Goal: Task Accomplishment & Management: Complete application form

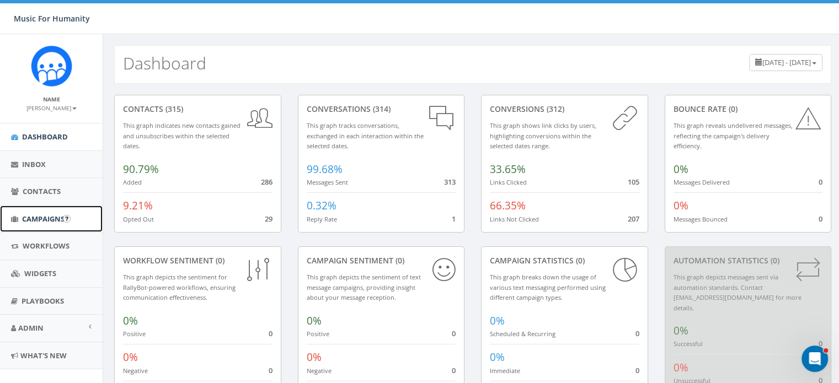
click at [38, 217] on span "Campaigns" at bounding box center [43, 219] width 42 height 10
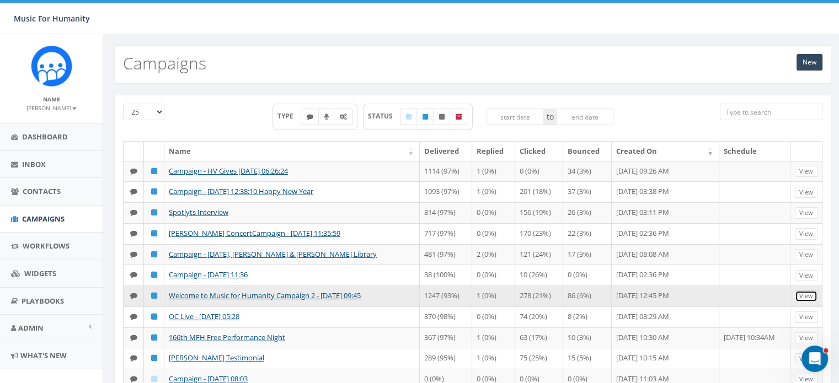
click at [808, 302] on link "View" at bounding box center [806, 297] width 23 height 12
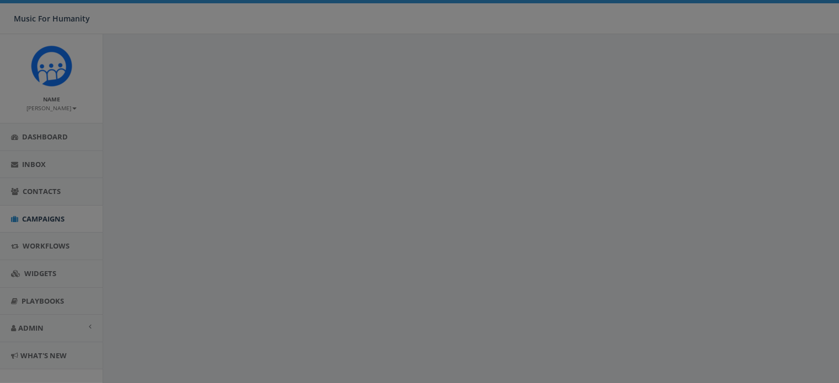
select select
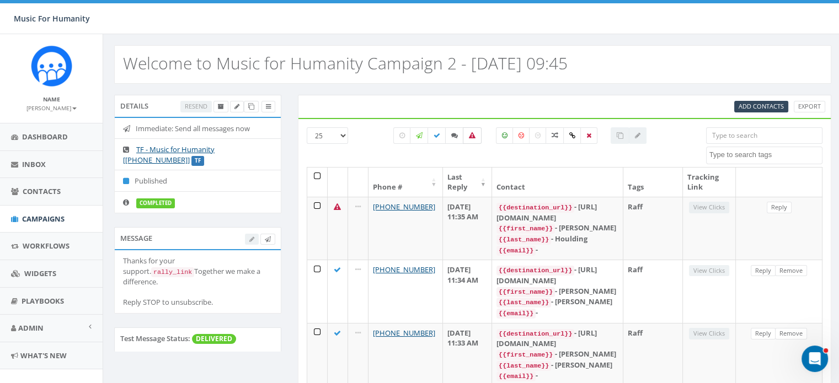
click at [470, 136] on icon at bounding box center [472, 135] width 7 height 7
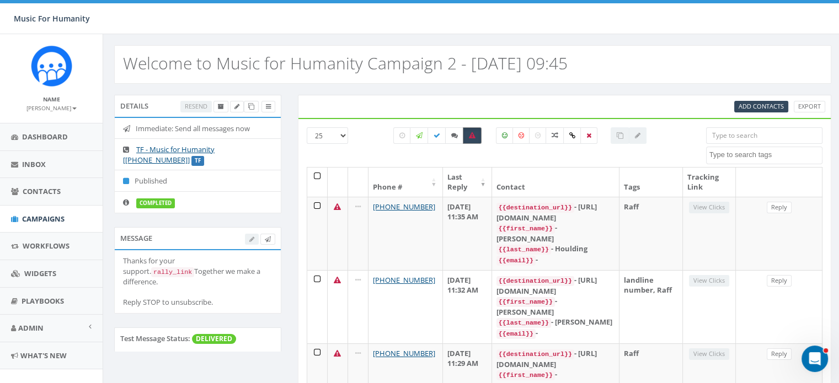
click at [470, 136] on icon at bounding box center [472, 135] width 7 height 7
checkbox input "false"
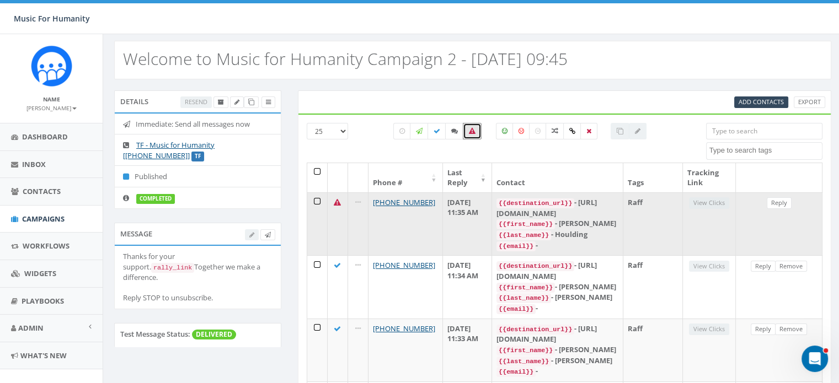
scroll to position [6, 0]
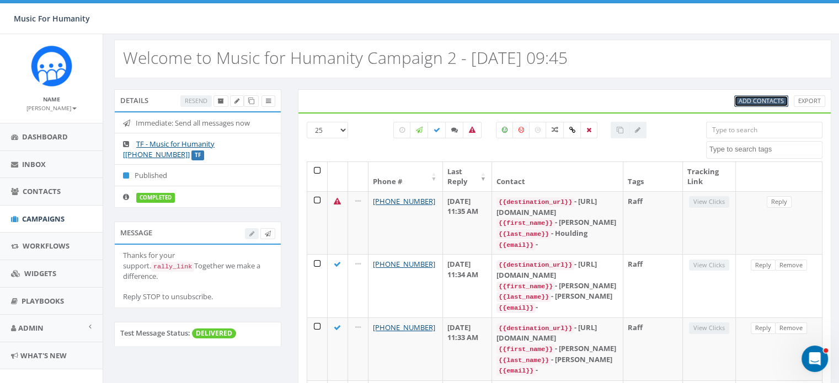
click at [761, 99] on span "Add Contacts" at bounding box center [760, 101] width 45 height 8
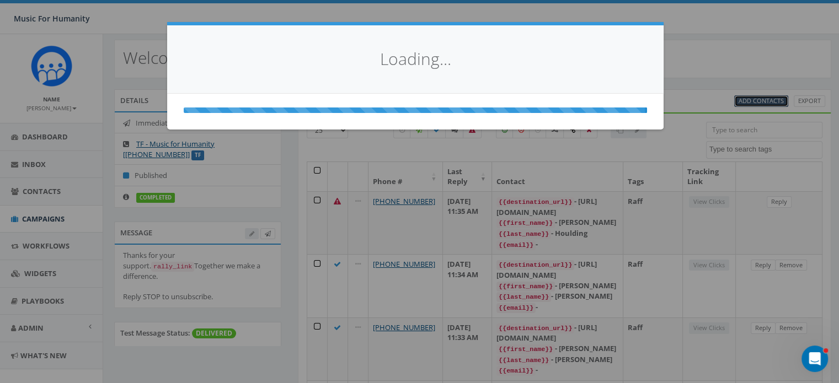
select select
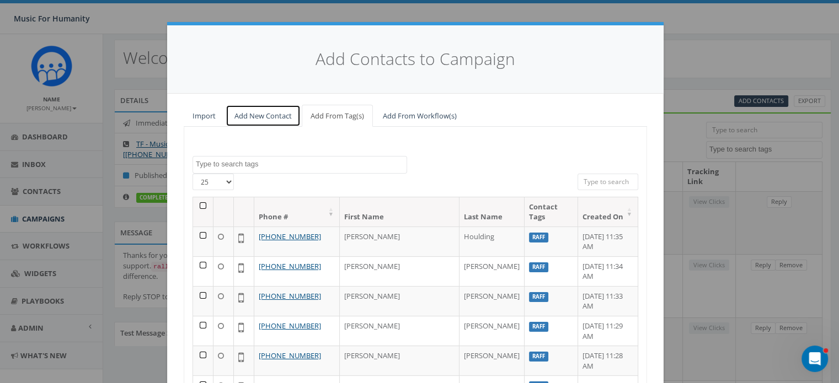
click at [251, 116] on link "Add New Contact" at bounding box center [263, 116] width 75 height 23
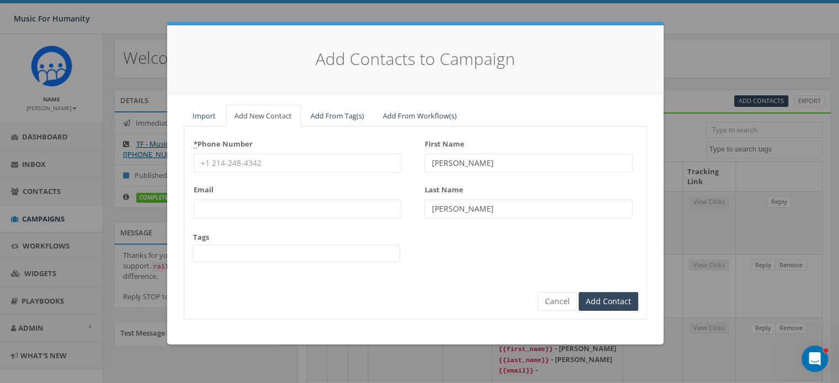
click at [232, 161] on input "* Phone Number" at bounding box center [298, 163] width 208 height 19
type input "8455512245"
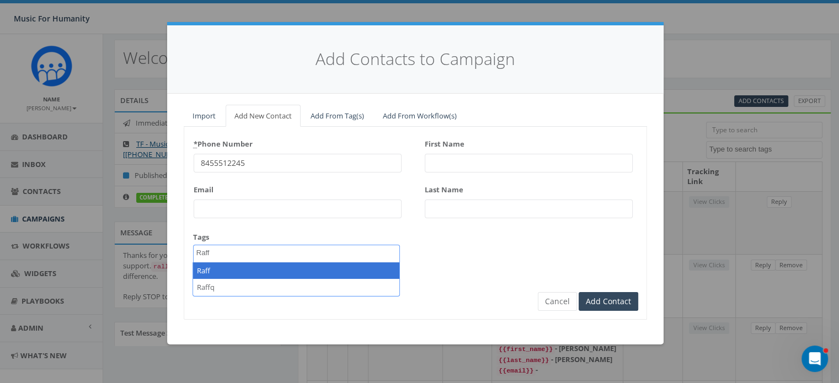
type textarea "Raff"
select select "Raff"
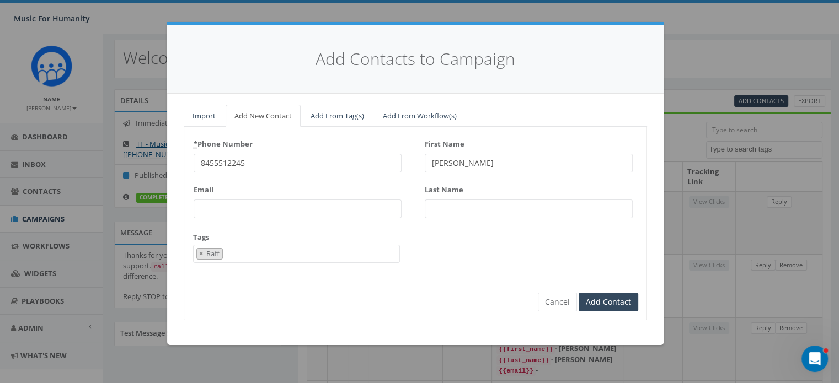
type input "Jean"
type input "DelRegno"
click at [578, 293] on input "Add Contact" at bounding box center [608, 302] width 60 height 19
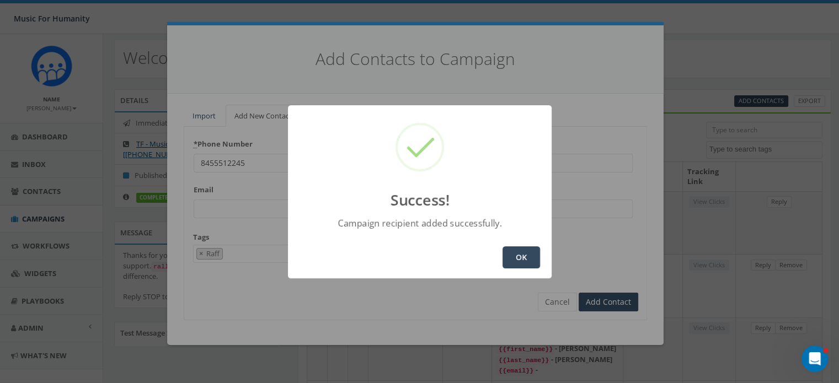
click at [518, 253] on button "OK" at bounding box center [520, 257] width 37 height 22
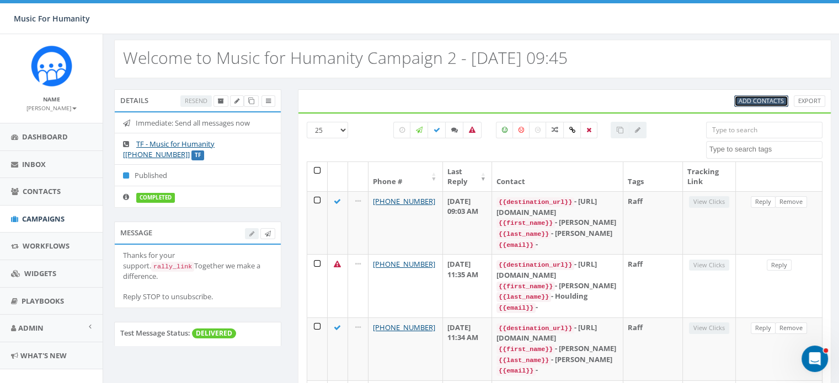
click at [756, 99] on span "Add Contacts" at bounding box center [760, 101] width 45 height 8
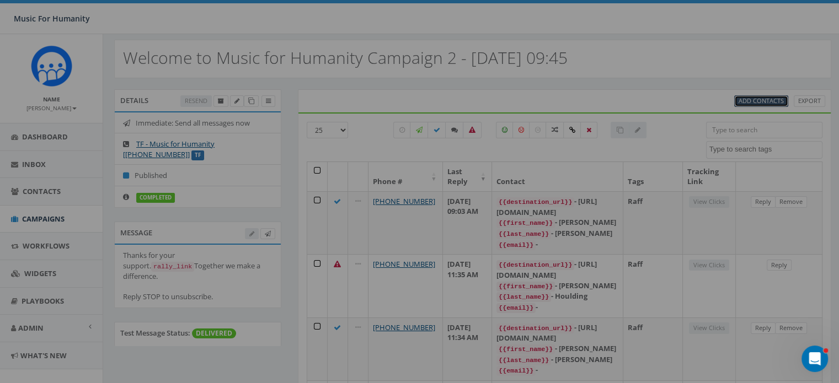
select select
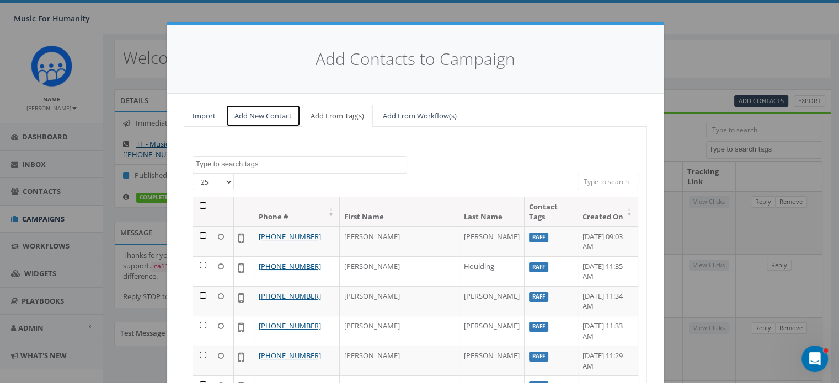
click at [257, 115] on link "Add New Contact" at bounding box center [263, 116] width 75 height 23
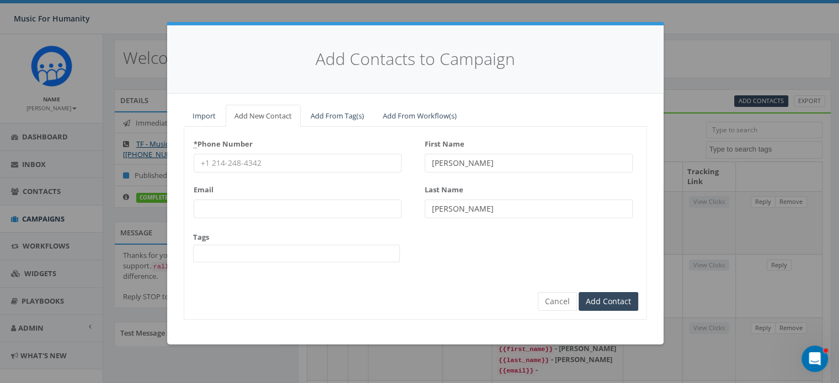
click at [224, 163] on input "* Phone Number" at bounding box center [298, 163] width 208 height 19
type input "8452644961"
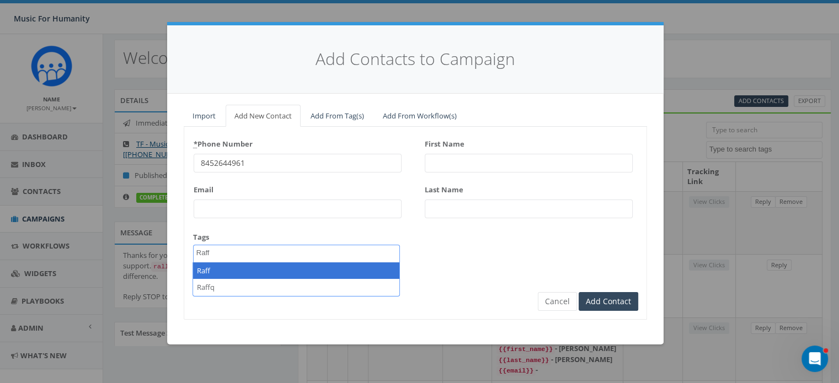
type textarea "Raff"
select select "Raff"
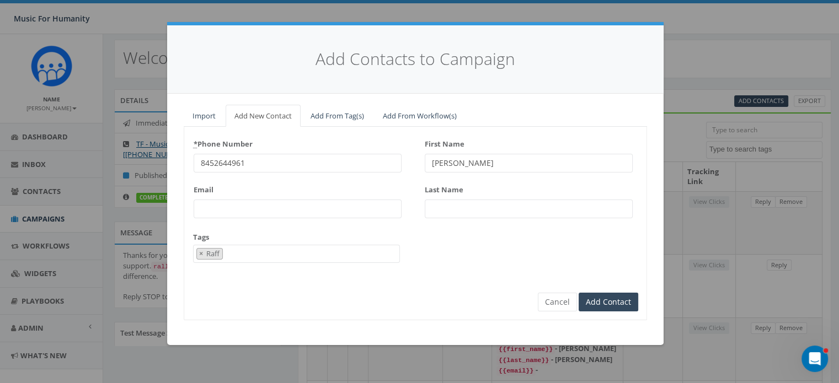
type input "Joan"
type input "Demberg"
click at [578, 293] on input "Add Contact" at bounding box center [608, 302] width 60 height 19
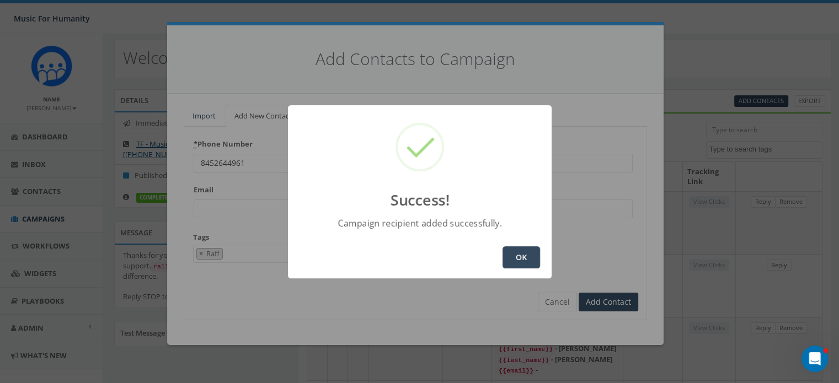
click at [523, 262] on button "OK" at bounding box center [520, 257] width 37 height 22
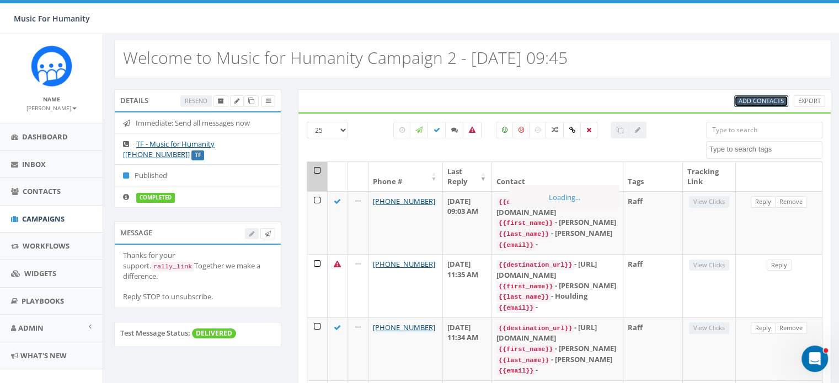
click at [757, 97] on span "Add Contacts" at bounding box center [760, 101] width 45 height 8
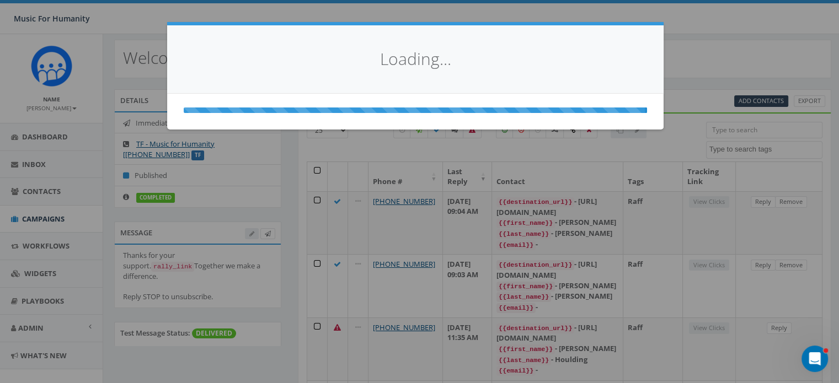
select select
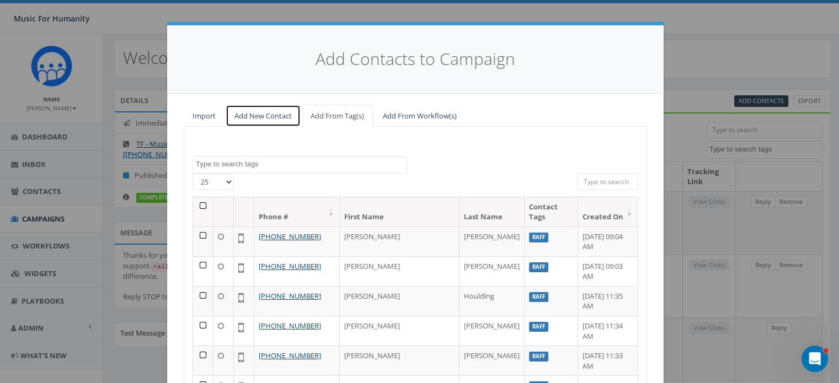
click at [251, 116] on link "Add New Contact" at bounding box center [263, 116] width 75 height 23
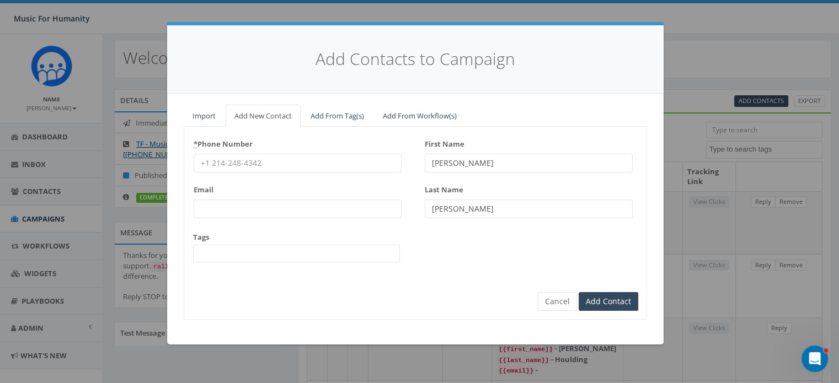
click at [266, 160] on input "* Phone Number" at bounding box center [298, 163] width 208 height 19
type input "9172138234"
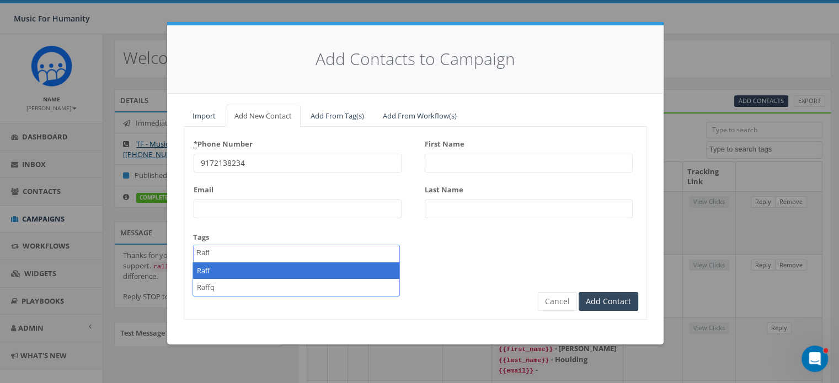
type textarea "Raff"
select select "Raff"
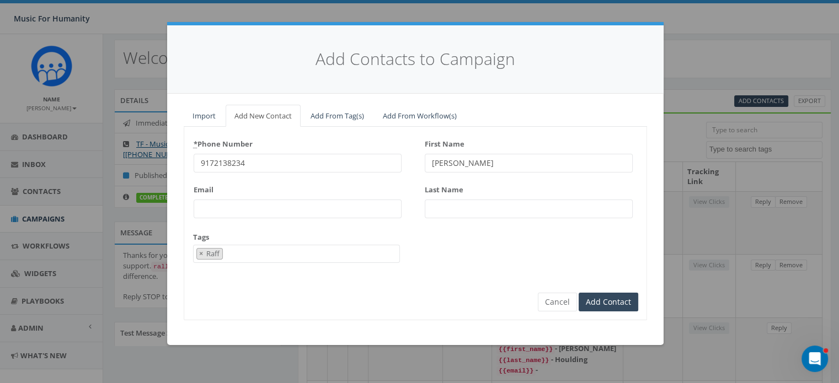
type input "Benjamin"
type input "Cox"
click at [578, 293] on input "Add Contact" at bounding box center [608, 302] width 60 height 19
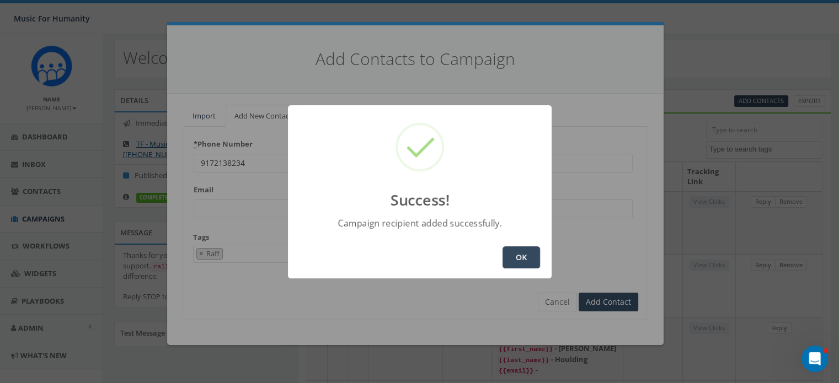
click at [529, 254] on button "OK" at bounding box center [520, 257] width 37 height 22
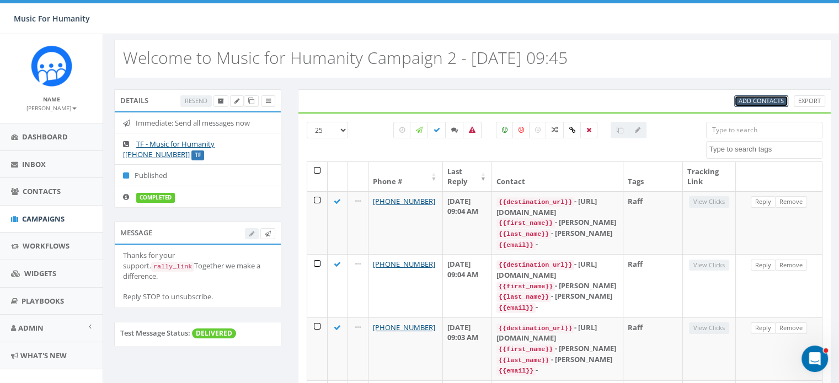
click at [744, 99] on span "Add Contacts" at bounding box center [760, 101] width 45 height 8
select select
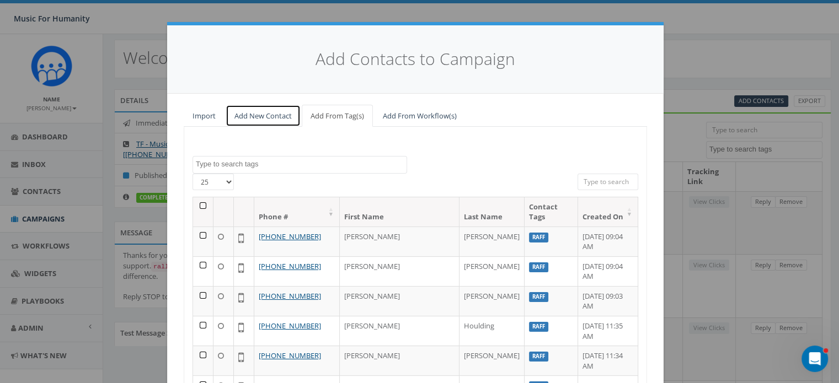
click at [256, 114] on link "Add New Contact" at bounding box center [263, 116] width 75 height 23
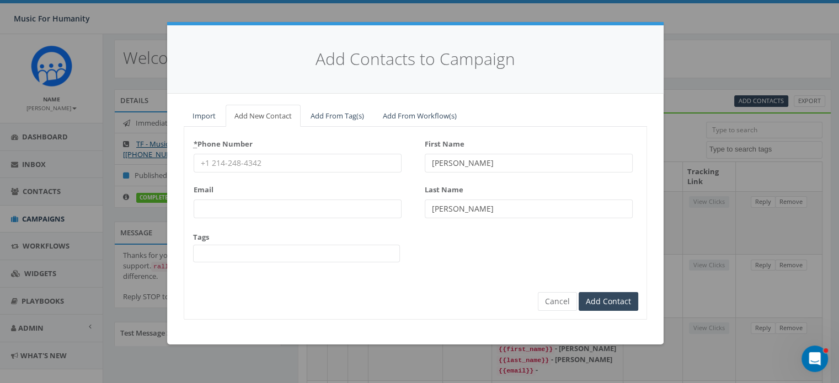
click at [240, 158] on input "* Phone Number" at bounding box center [298, 163] width 208 height 19
type input "9143915303"
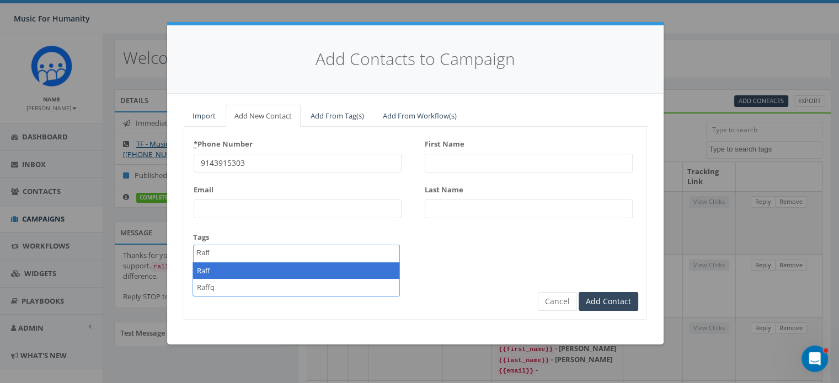
type textarea "Raff"
select select "Raff"
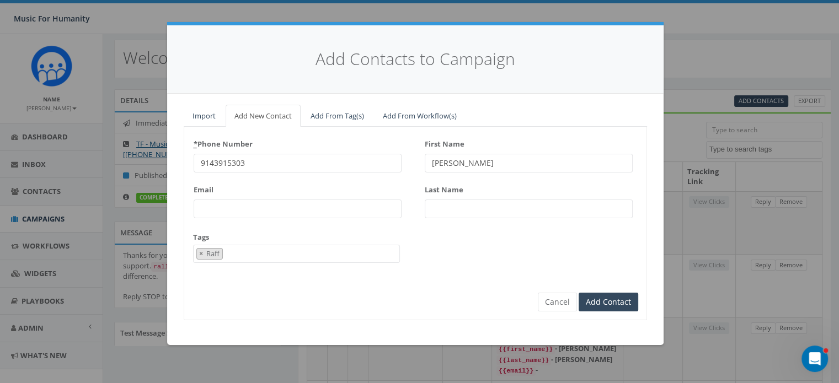
type input "Cathy"
type input "Paull"
click at [578, 293] on input "Add Contact" at bounding box center [608, 302] width 60 height 19
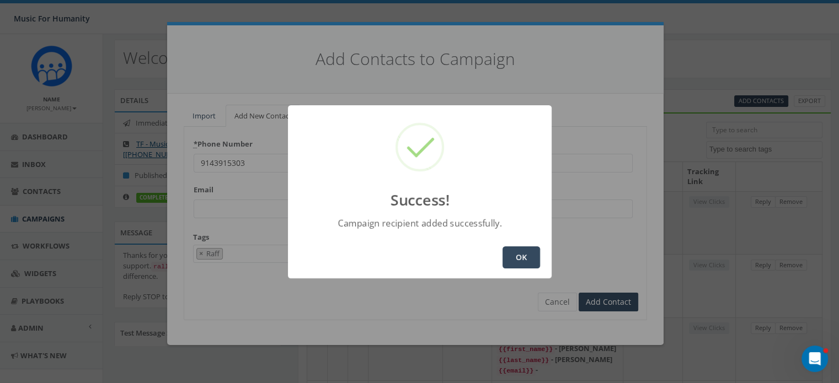
click at [525, 249] on button "OK" at bounding box center [520, 257] width 37 height 22
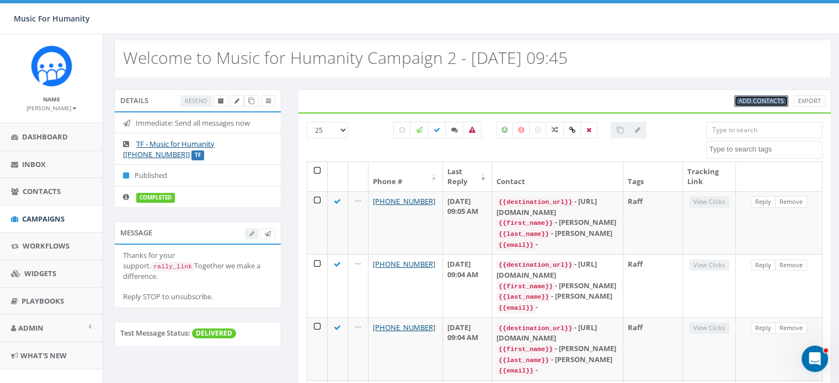
click at [763, 97] on span "Add Contacts" at bounding box center [760, 101] width 45 height 8
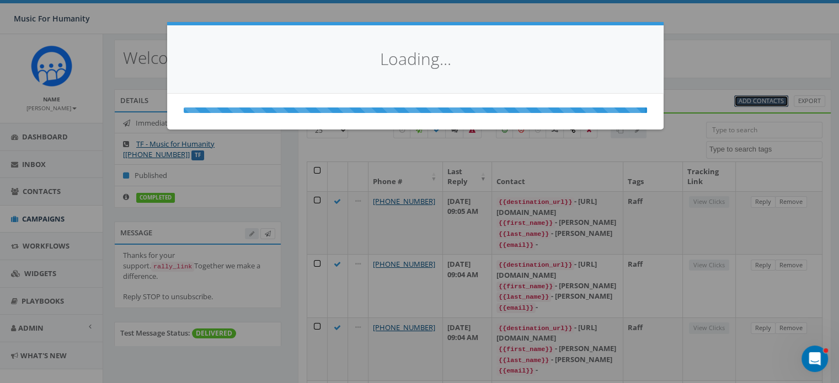
select select
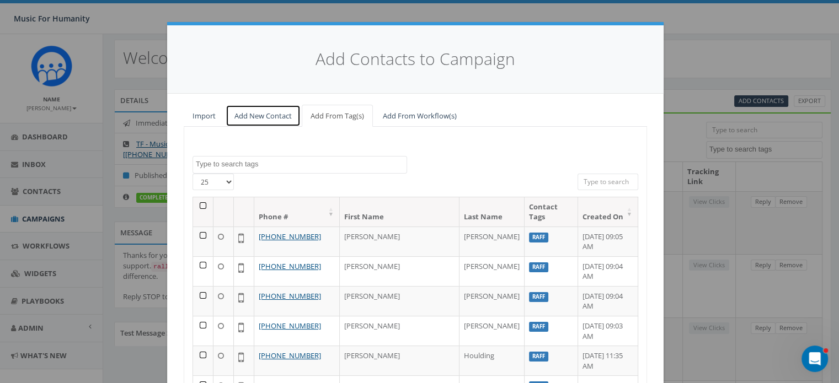
click at [254, 116] on link "Add New Contact" at bounding box center [263, 116] width 75 height 23
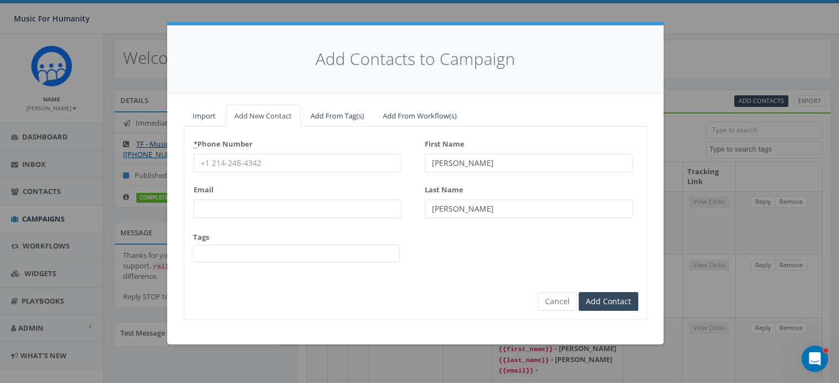
click at [222, 169] on input "* Phone Number" at bounding box center [298, 163] width 208 height 19
type input "8456541258"
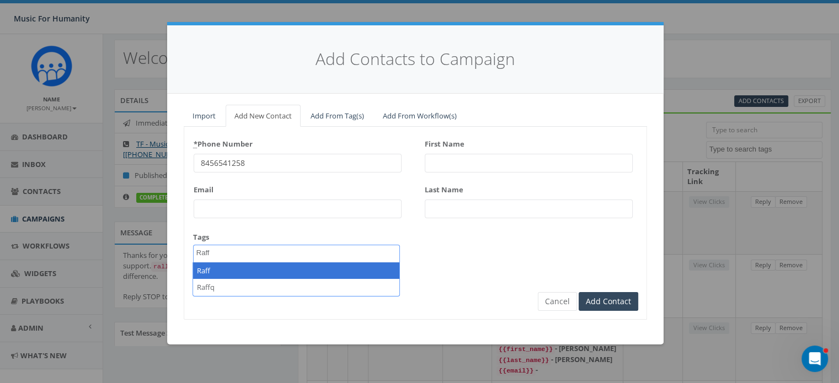
type textarea "Raff"
select select "Raff"
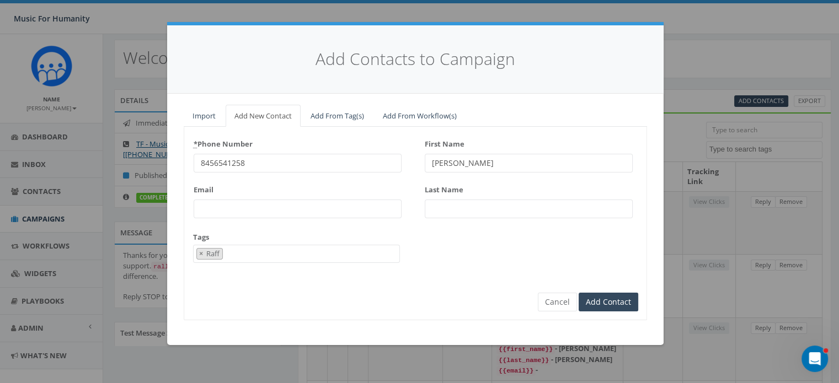
type input "Adam"
type input "Cardonell"
click at [578, 293] on input "Add Contact" at bounding box center [608, 302] width 60 height 19
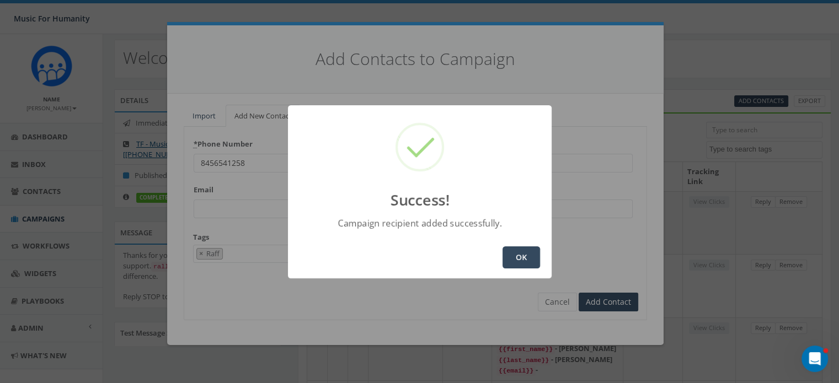
click at [523, 253] on button "OK" at bounding box center [520, 257] width 37 height 22
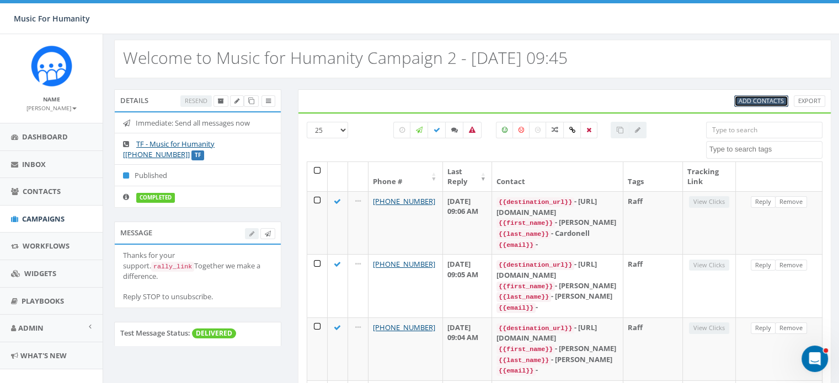
click at [747, 101] on span "Add Contacts" at bounding box center [760, 101] width 45 height 8
select select
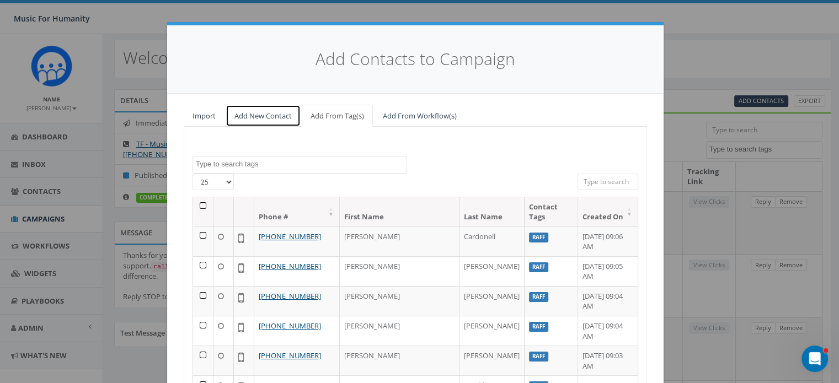
click at [246, 114] on link "Add New Contact" at bounding box center [263, 116] width 75 height 23
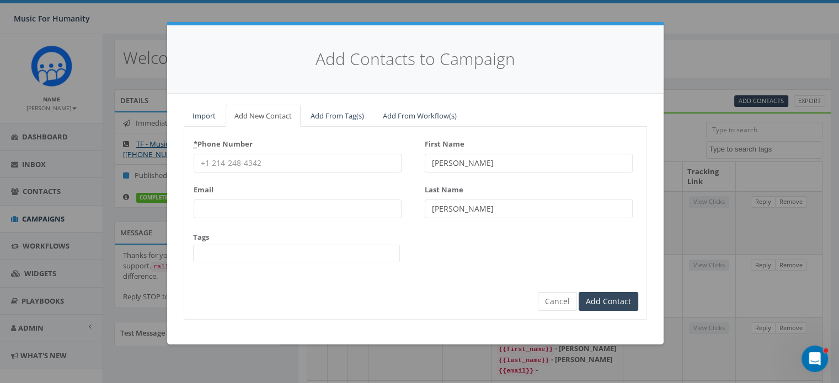
click at [235, 158] on input "* Phone Number" at bounding box center [298, 163] width 208 height 19
type input "8452353143"
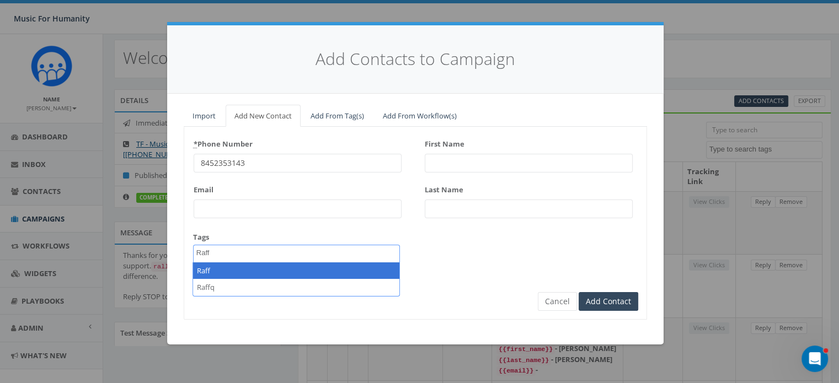
type textarea "Raff"
select select "Raff"
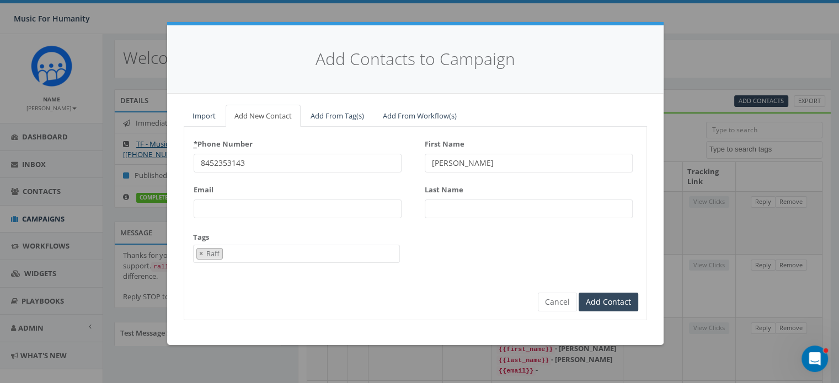
type input "Meg"
type input "Oakes"
click at [578, 293] on input "Add Contact" at bounding box center [608, 302] width 60 height 19
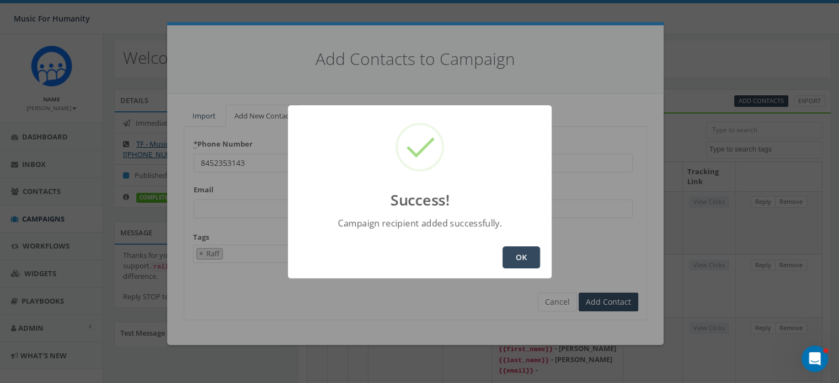
click at [524, 259] on button "OK" at bounding box center [520, 257] width 37 height 22
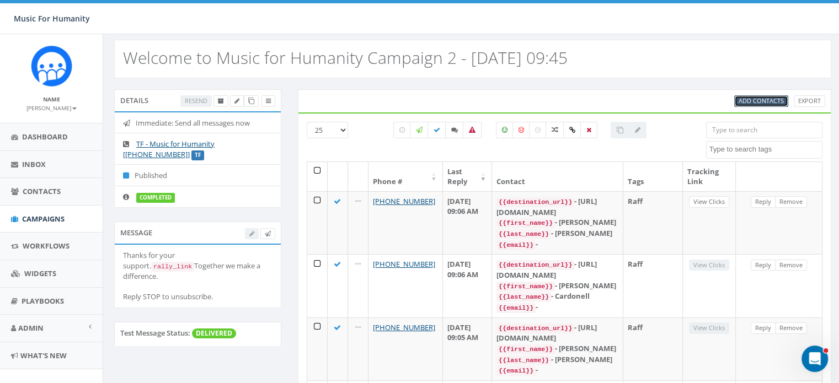
click at [763, 101] on span "Add Contacts" at bounding box center [760, 101] width 45 height 8
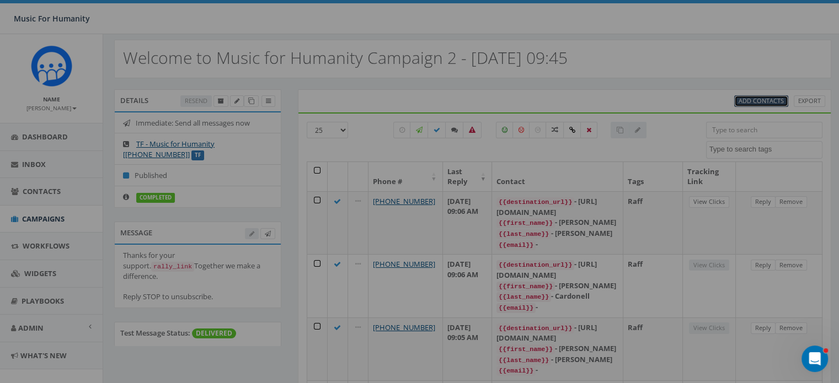
select select
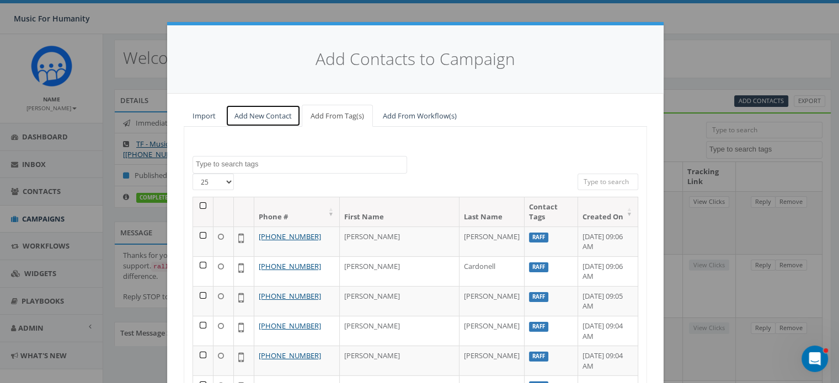
click at [258, 116] on link "Add New Contact" at bounding box center [263, 116] width 75 height 23
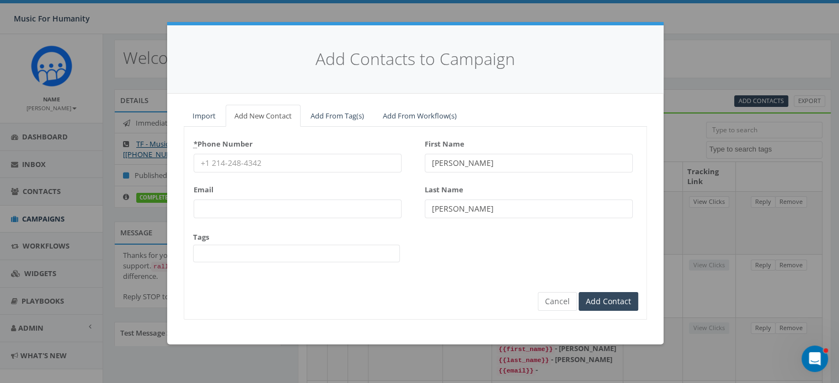
click at [227, 158] on input "* Phone Number" at bounding box center [298, 163] width 208 height 19
type input "5165675331"
type input "Andy"
type input "Romanoff"
click at [563, 299] on button "Cancel" at bounding box center [557, 301] width 39 height 19
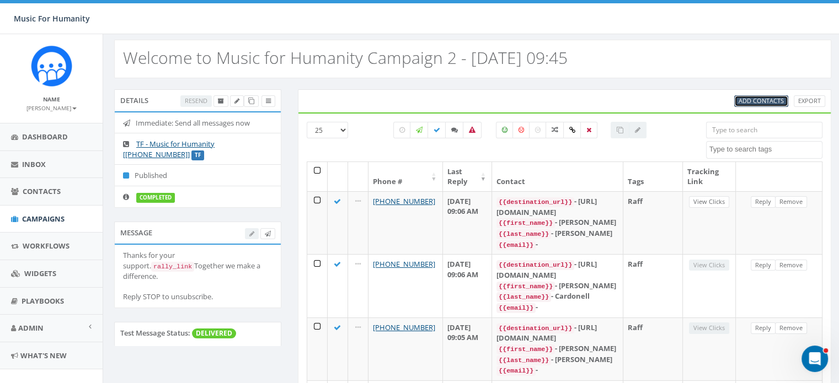
click at [749, 101] on span "Add Contacts" at bounding box center [760, 101] width 45 height 8
select select
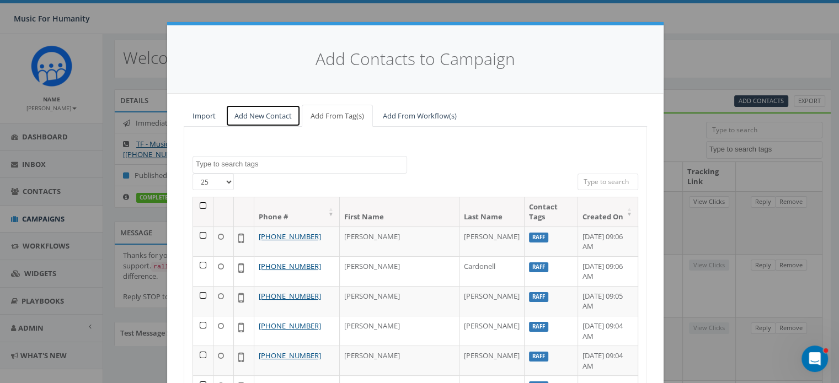
click at [254, 115] on link "Add New Contact" at bounding box center [263, 116] width 75 height 23
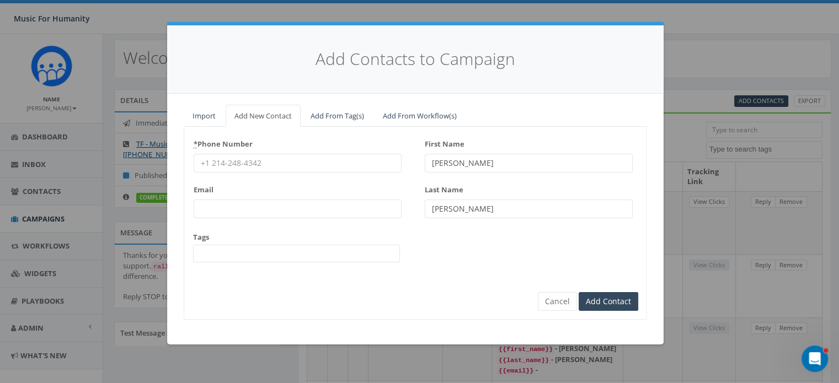
click at [226, 160] on input "* Phone Number" at bounding box center [298, 163] width 208 height 19
type input "9146105590"
type input "Joseph"
type input "Shea"
click at [553, 300] on button "Cancel" at bounding box center [557, 301] width 39 height 19
